Goal: Task Accomplishment & Management: Use online tool/utility

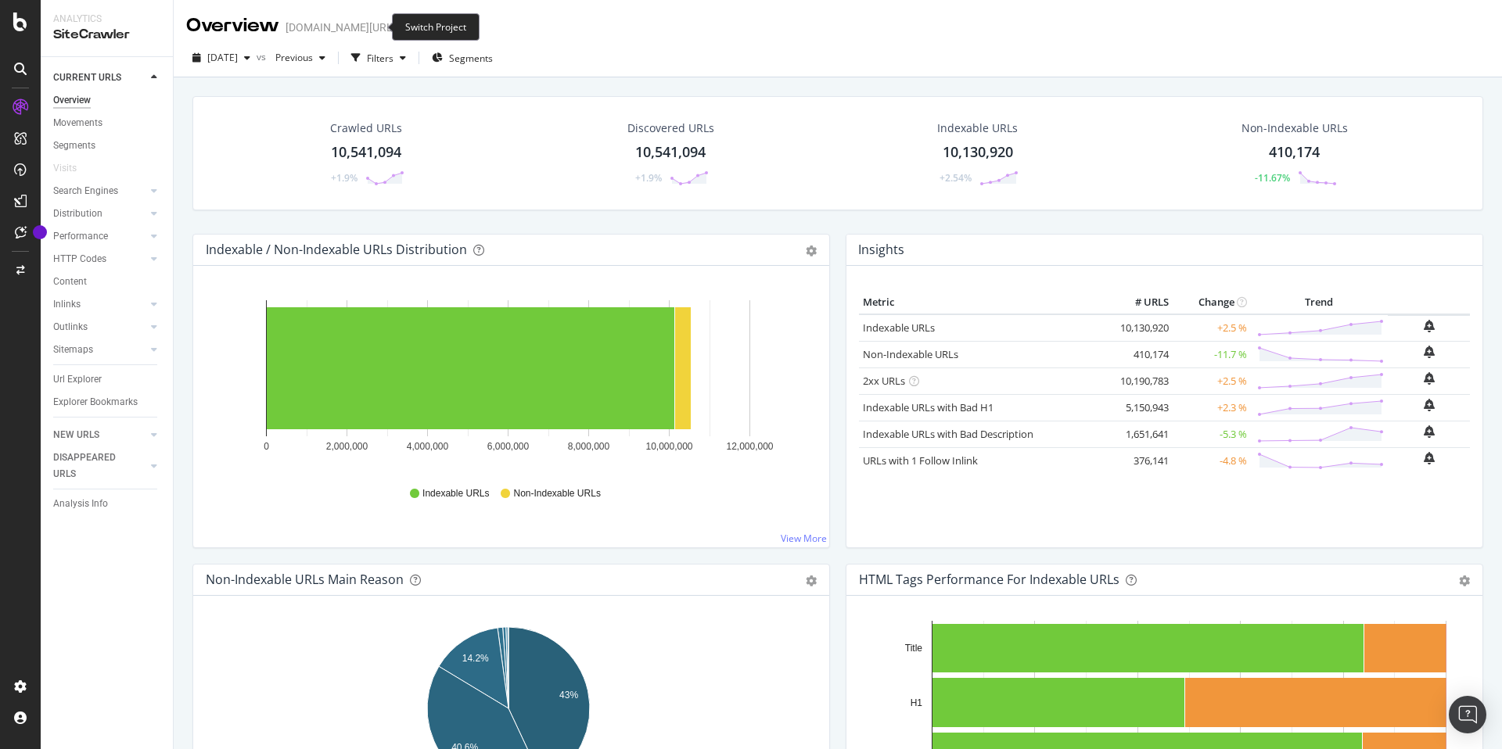
click at [402, 27] on icon "arrow-right-arrow-left" at bounding box center [406, 27] width 9 height 11
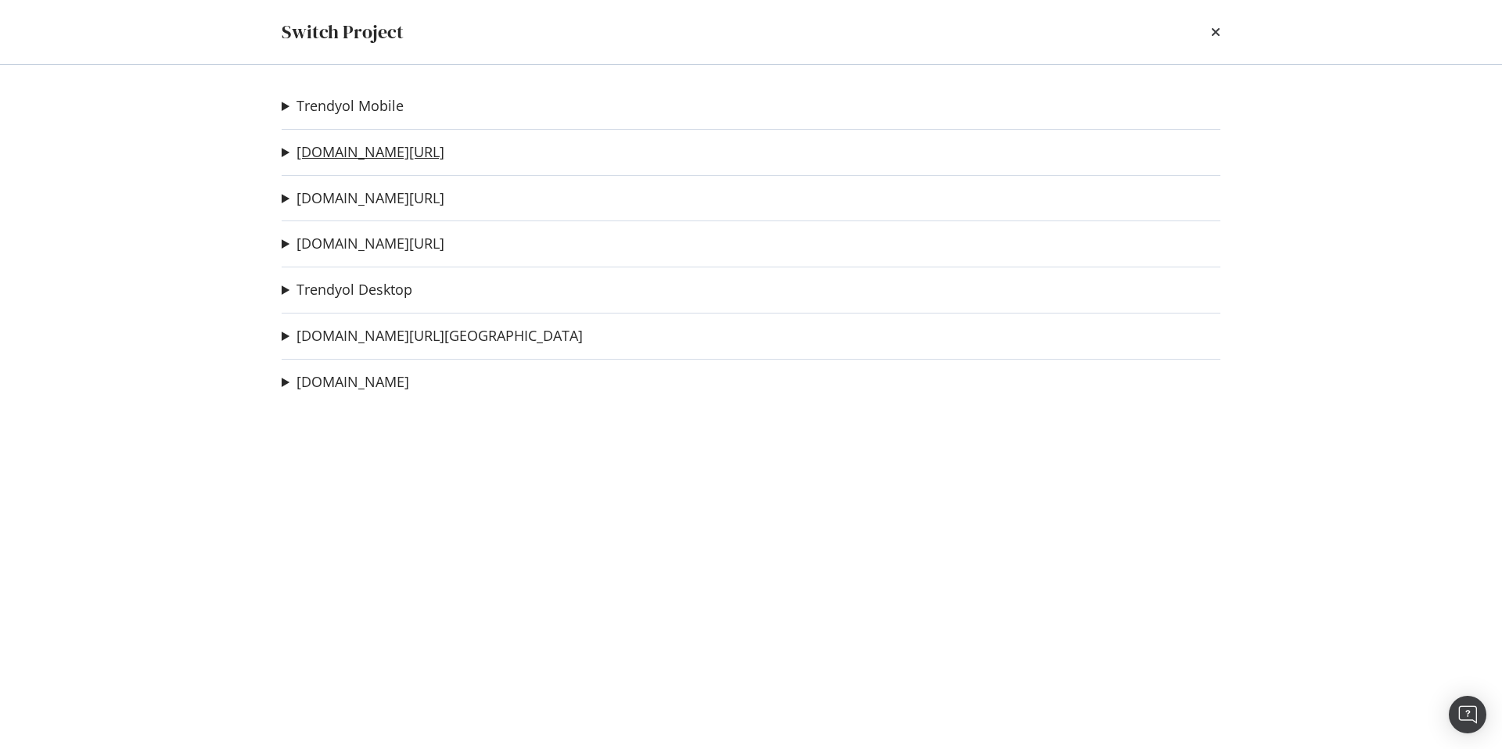
click at [372, 148] on link "[DOMAIN_NAME][URL]" at bounding box center [370, 152] width 148 height 16
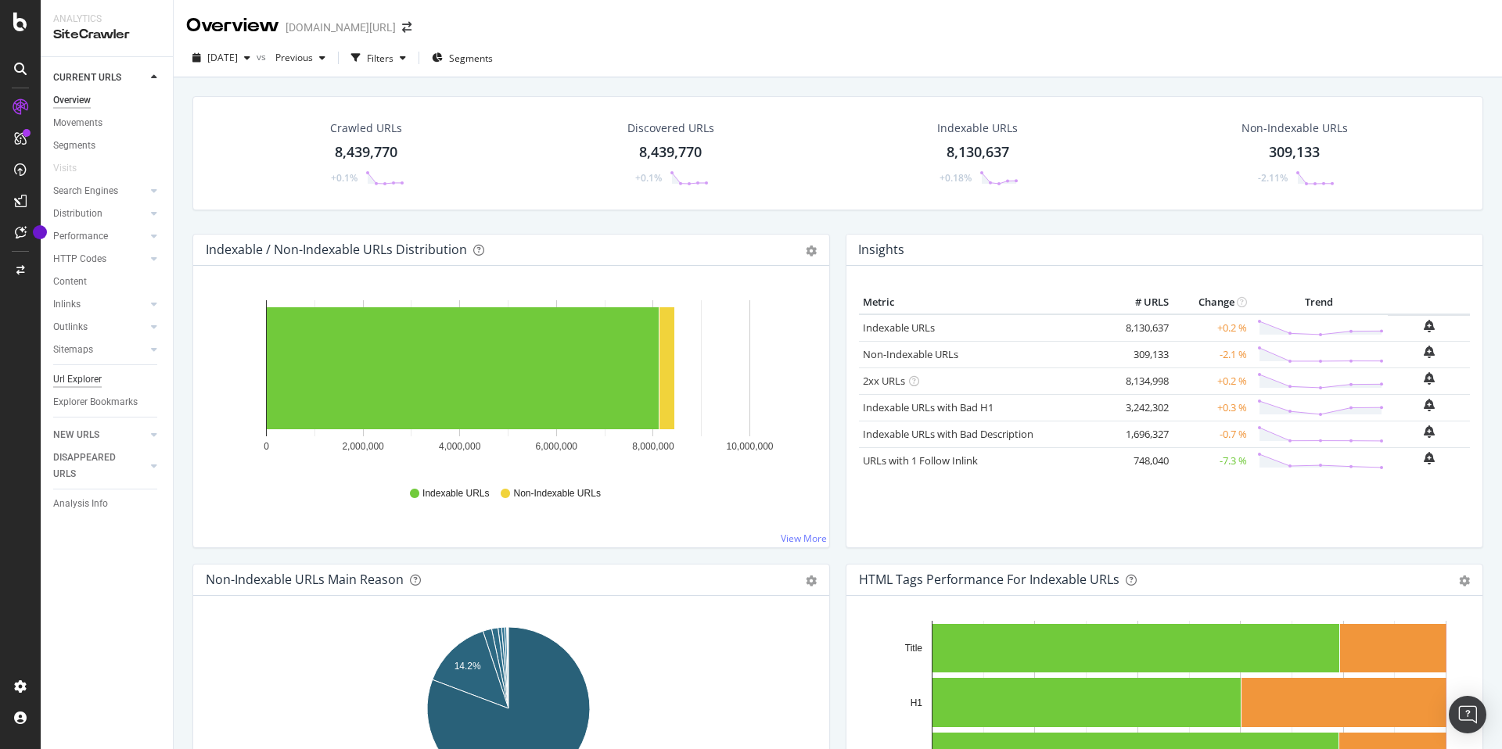
click at [94, 373] on div "Url Explorer" at bounding box center [77, 380] width 49 height 16
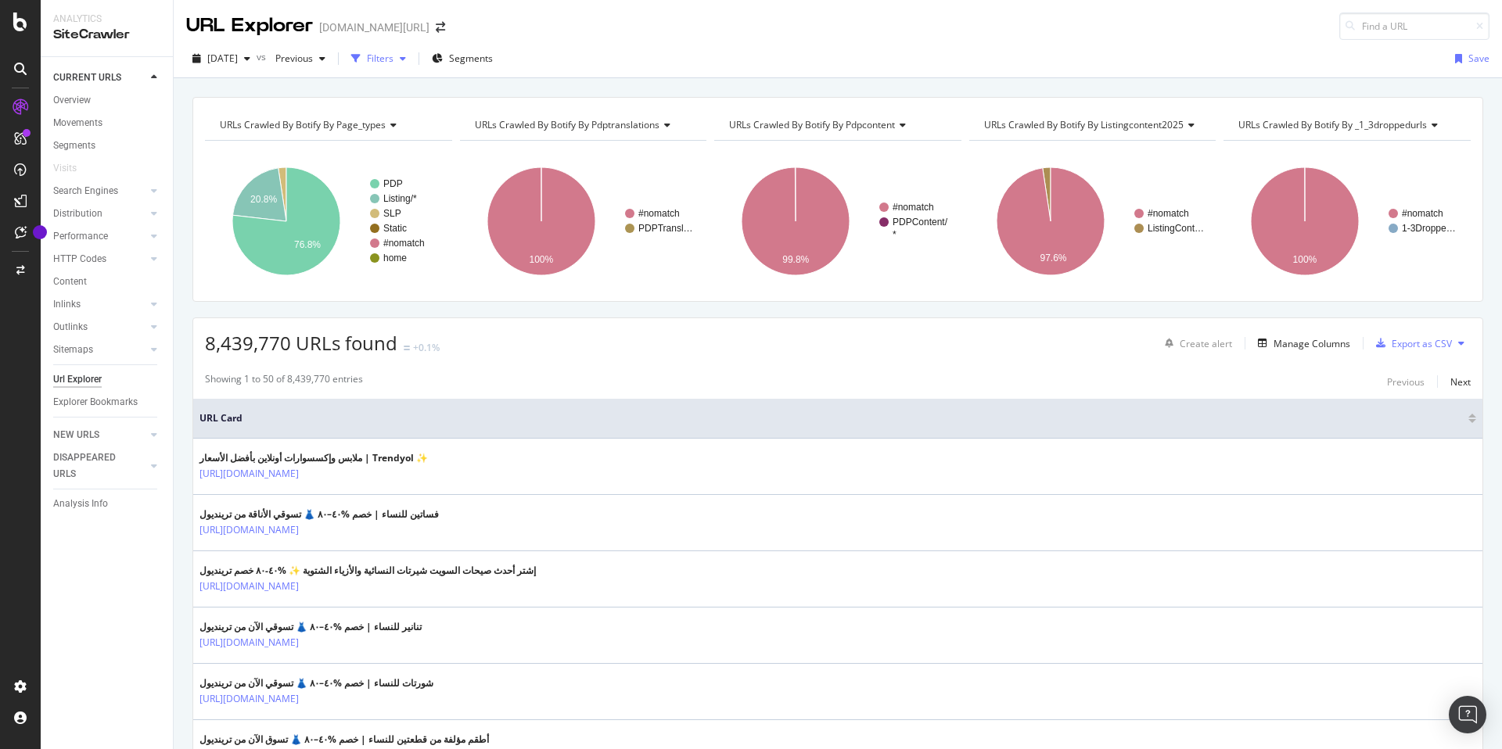
click at [367, 57] on div "button" at bounding box center [356, 59] width 22 height 22
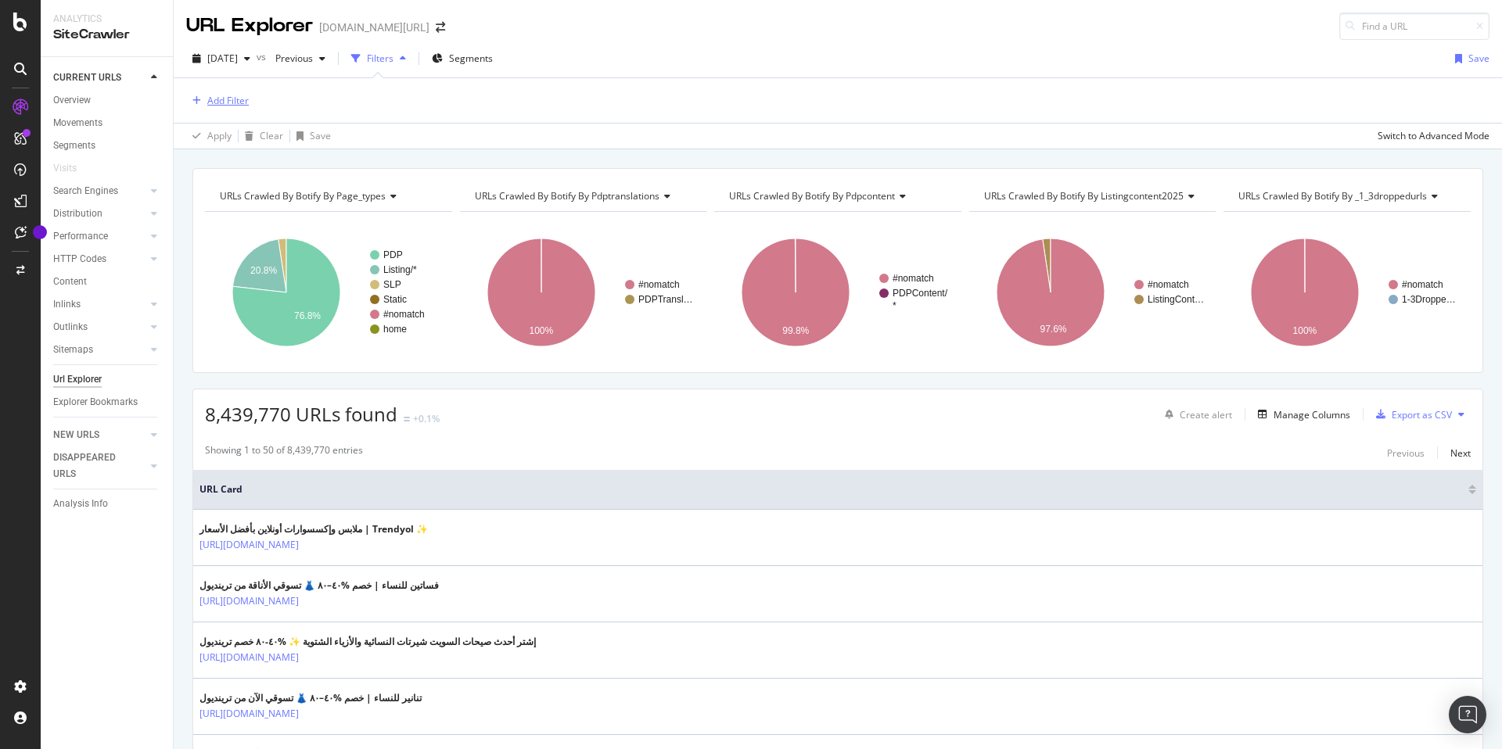
click at [217, 105] on div "Add Filter" at bounding box center [227, 100] width 41 height 13
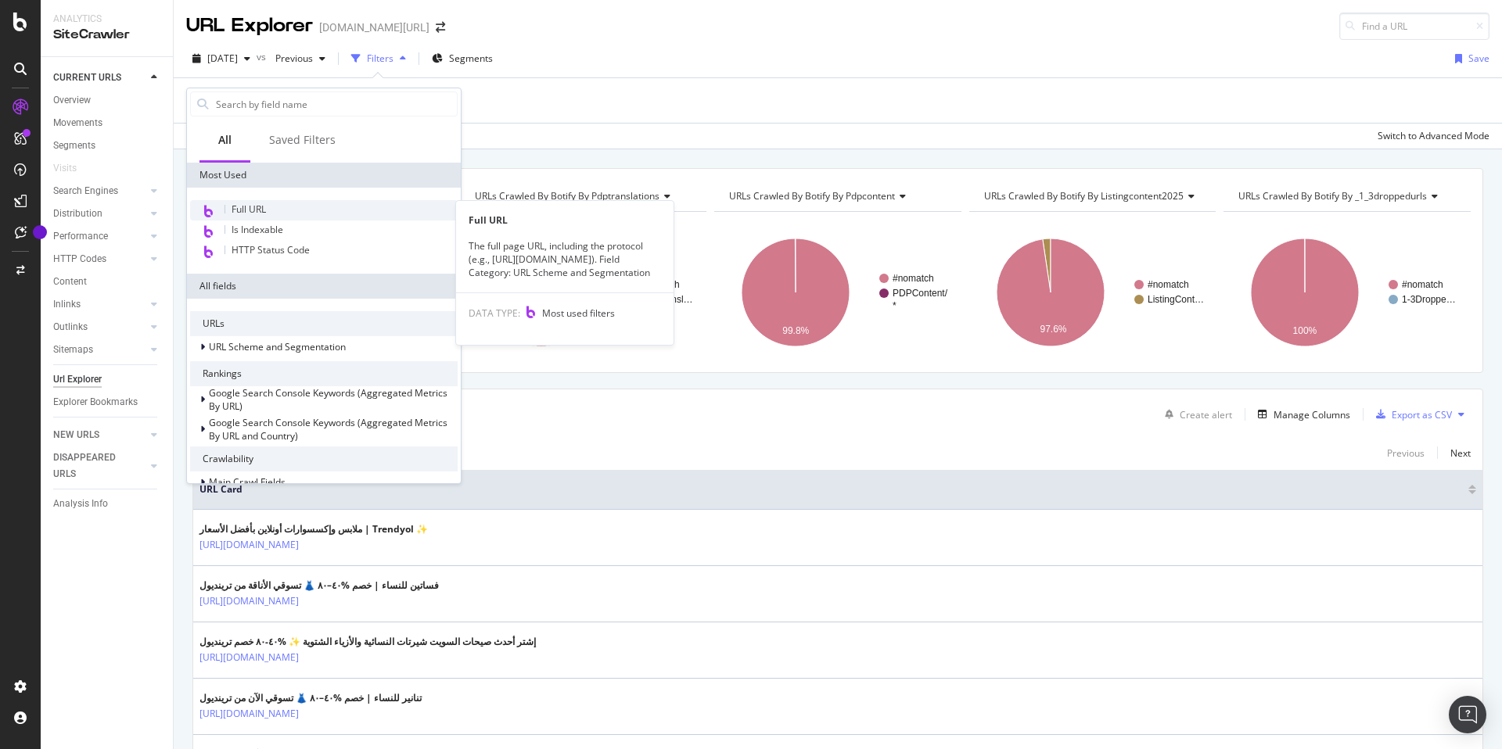
click at [264, 213] on span "Full URL" at bounding box center [249, 209] width 34 height 13
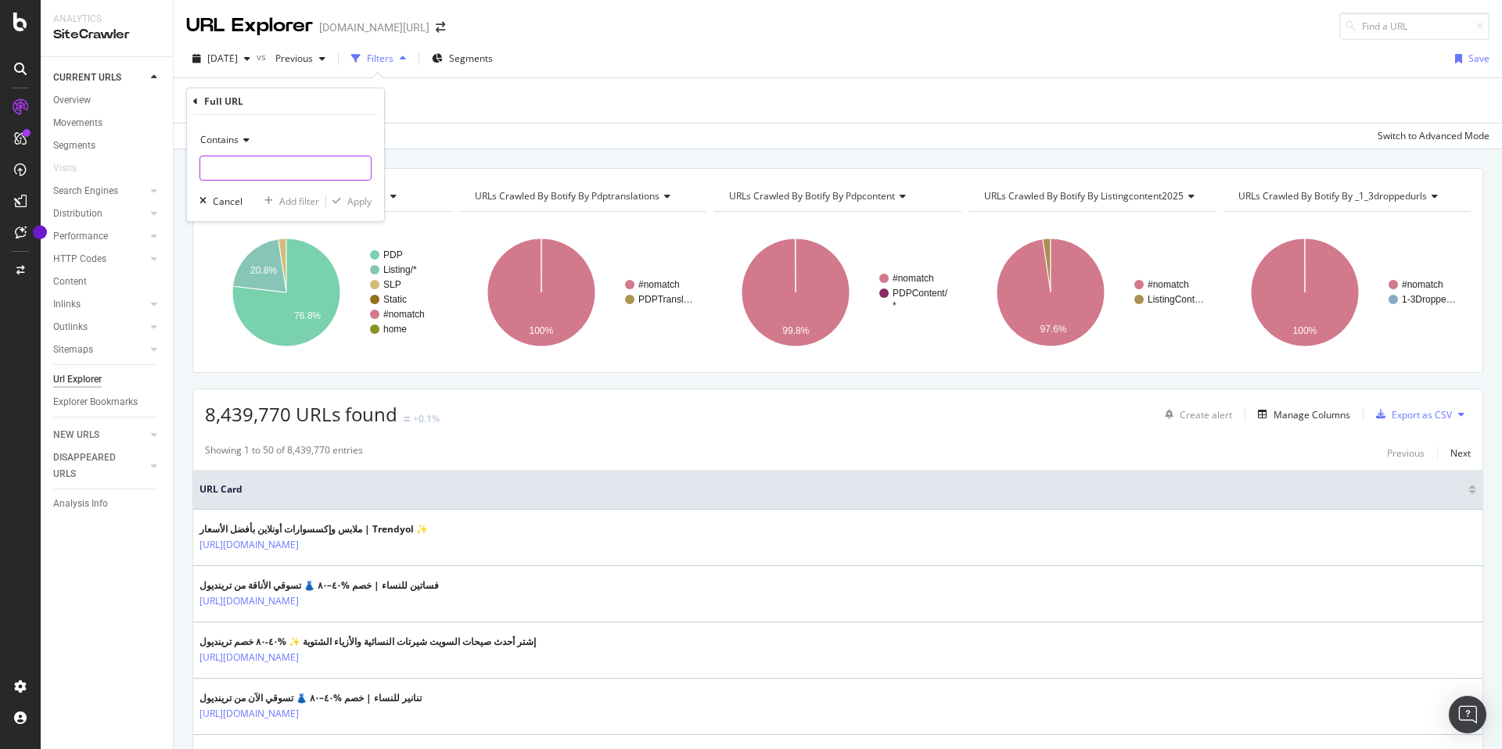
click at [258, 165] on input "text" at bounding box center [285, 168] width 171 height 25
type input "/store"
click at [353, 199] on div "Apply" at bounding box center [359, 201] width 24 height 13
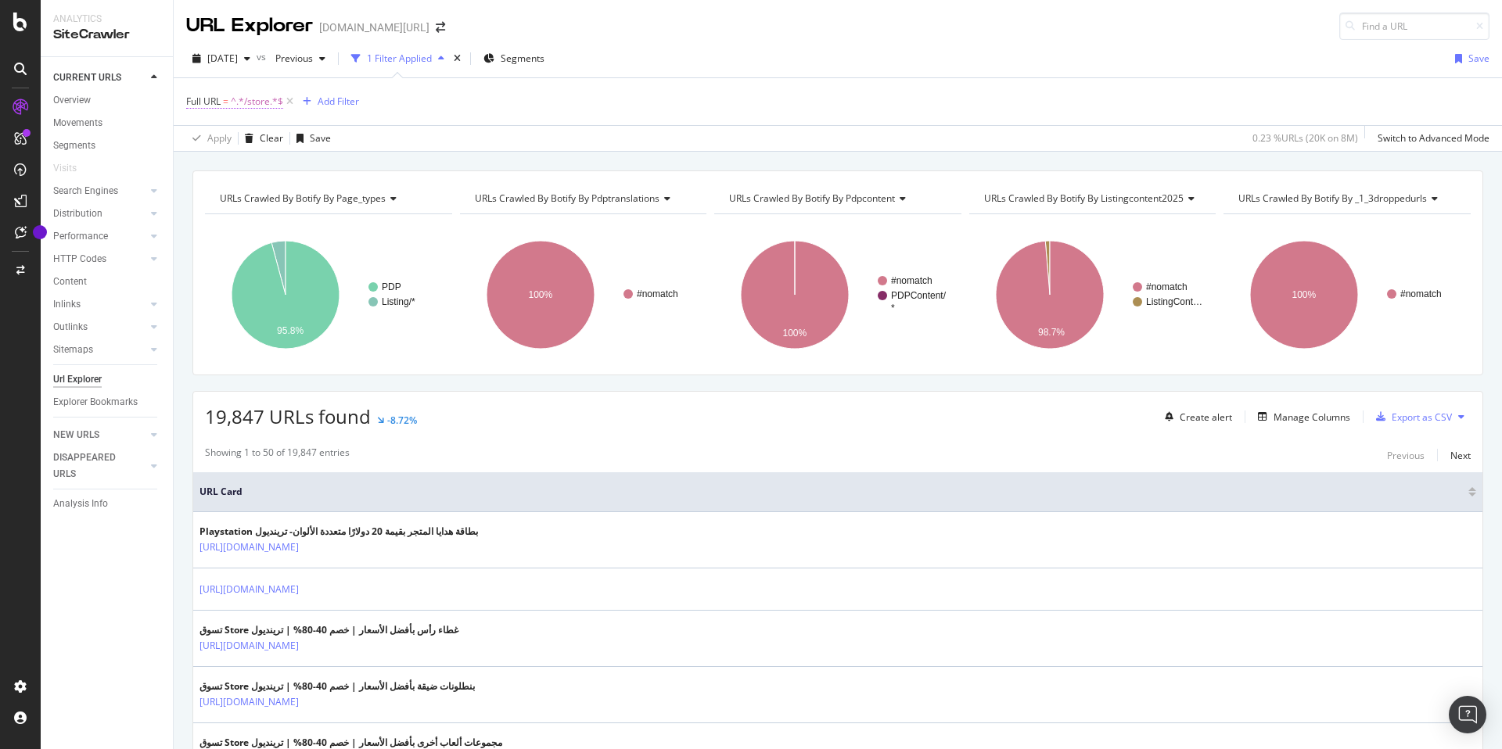
click at [257, 103] on span "^.*/store.*$" at bounding box center [257, 102] width 52 height 22
click at [246, 160] on input "/store" at bounding box center [274, 166] width 148 height 25
type input "/store/"
click at [350, 200] on div "Apply" at bounding box center [359, 199] width 24 height 13
